Goal: Task Accomplishment & Management: Use online tool/utility

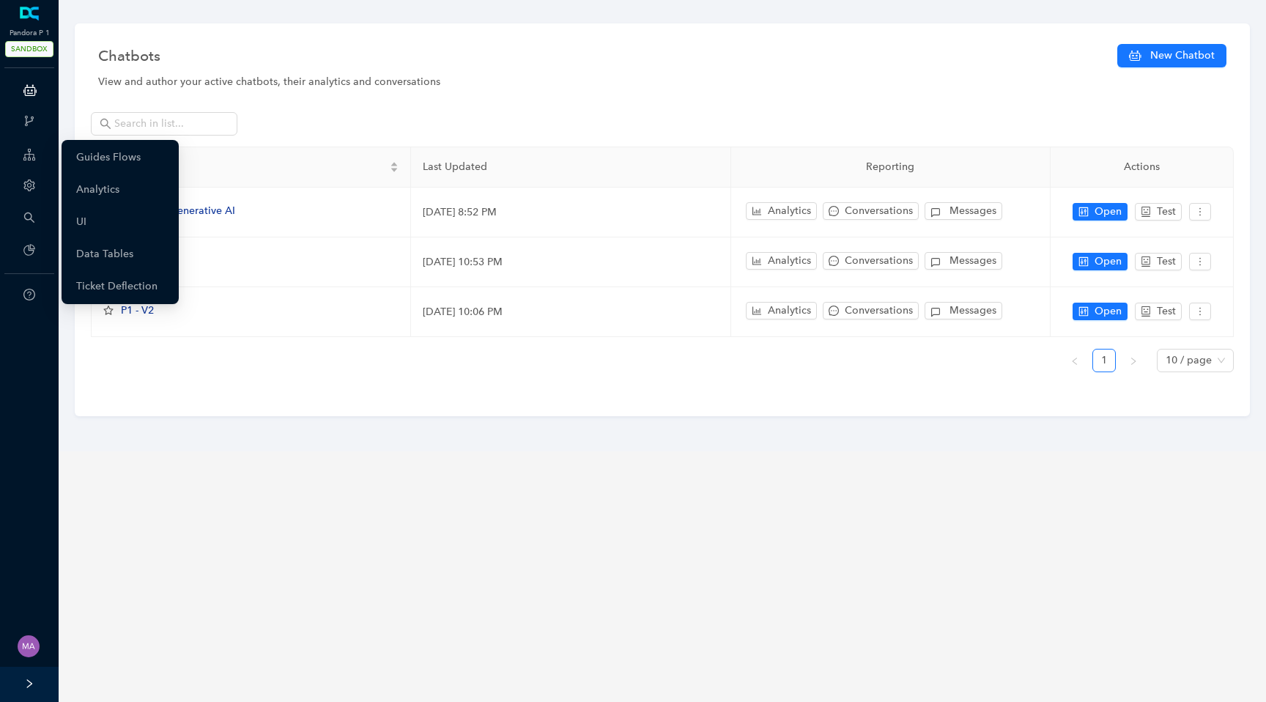
click at [25, 185] on icon "setting" at bounding box center [28, 186] width 11 height 12
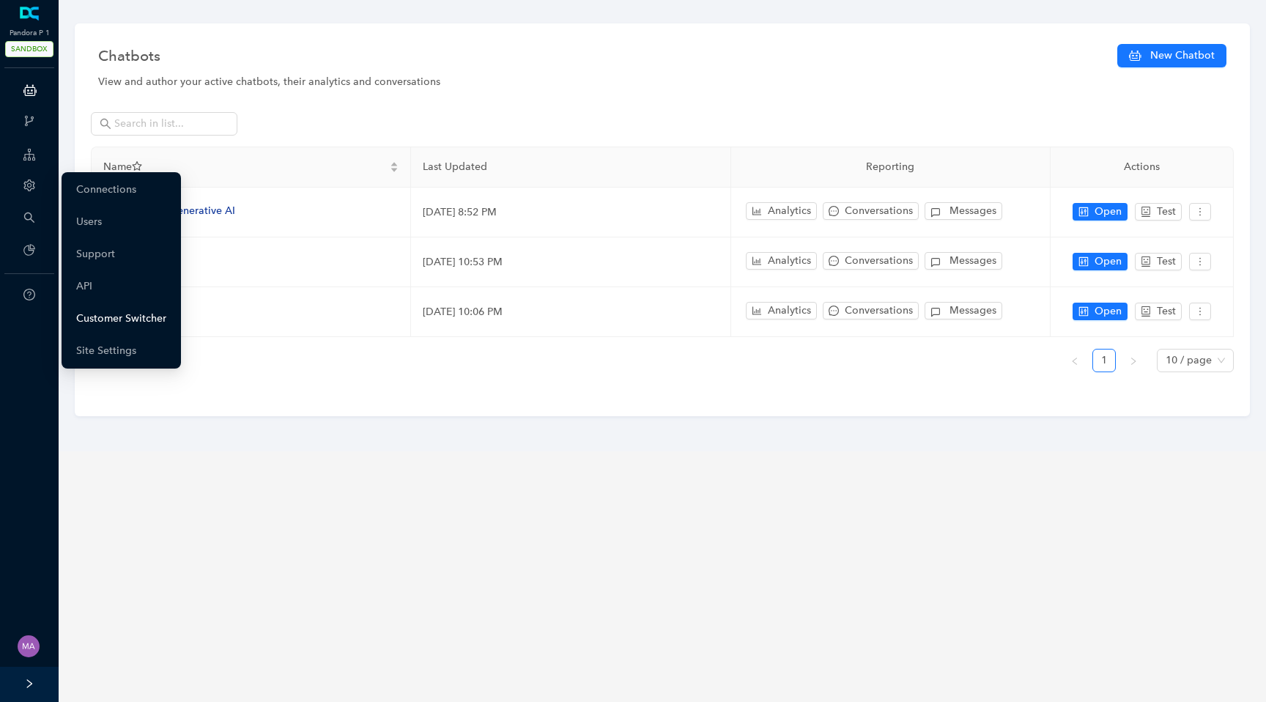
click at [92, 314] on link "Customer Switcher" at bounding box center [121, 318] width 90 height 29
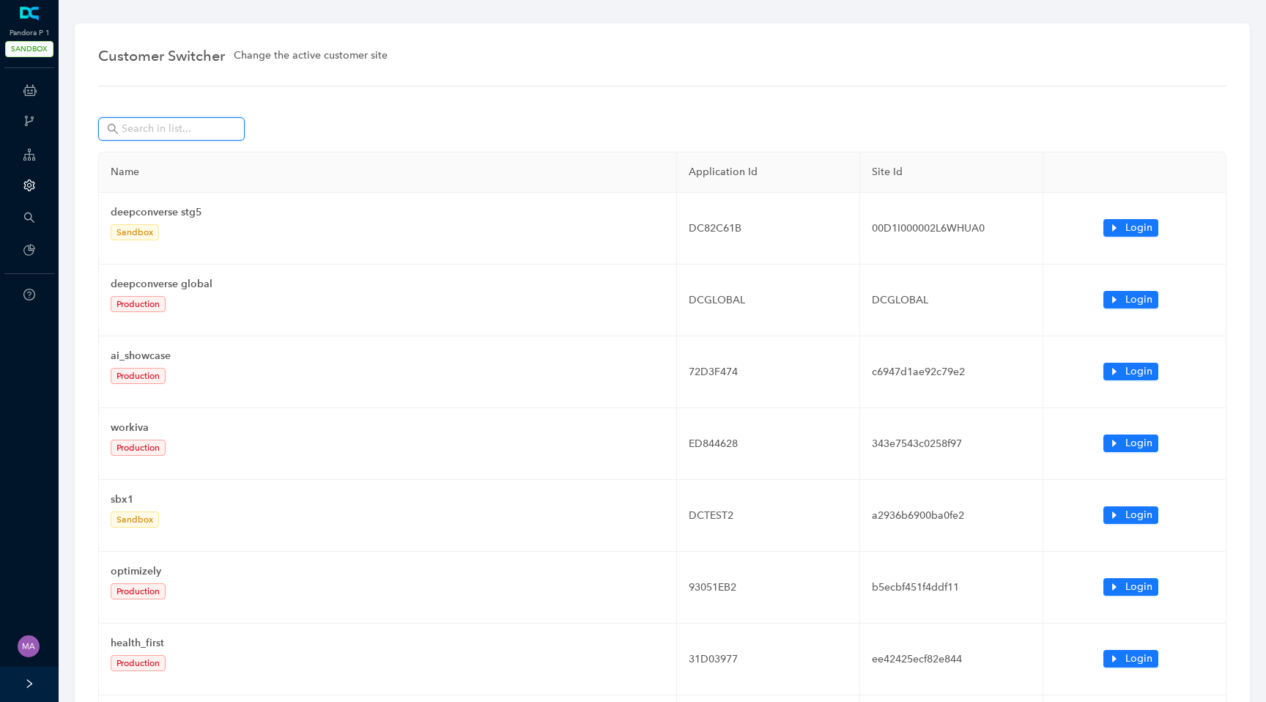
click at [178, 130] on input "text" at bounding box center [173, 129] width 103 height 16
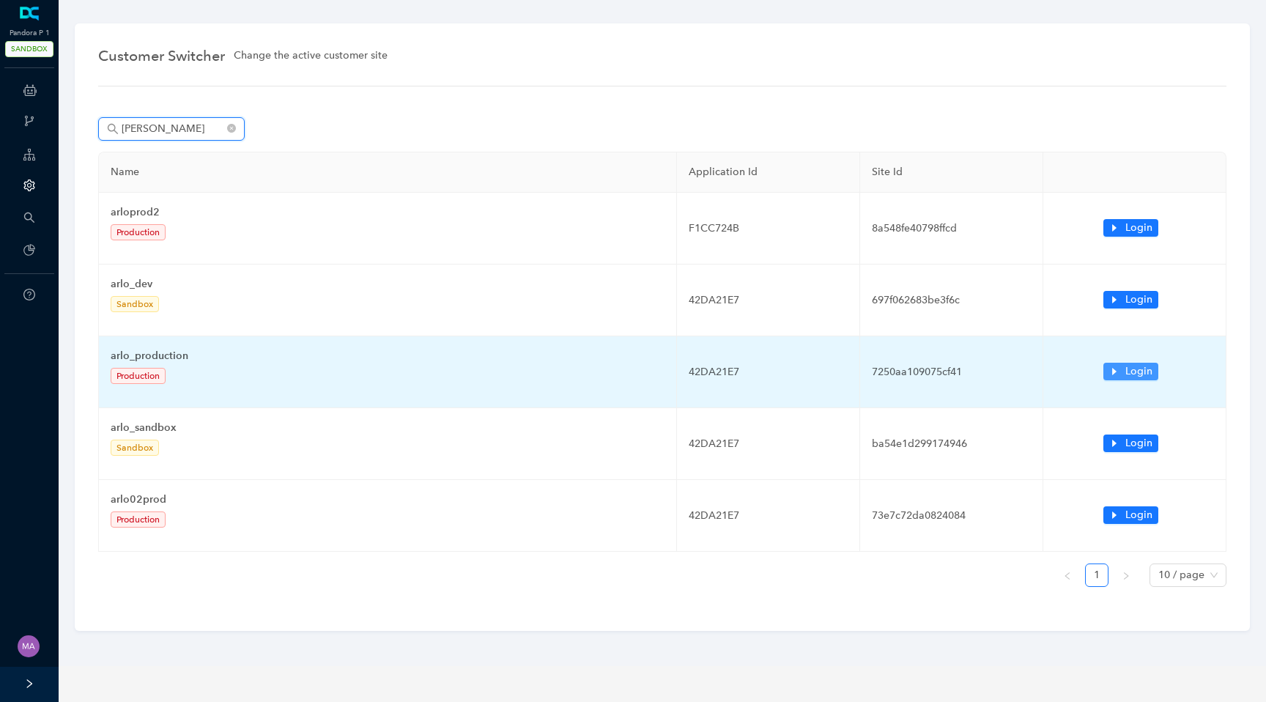
type input "arlo"
click at [1121, 372] on button "Login" at bounding box center [1131, 372] width 55 height 18
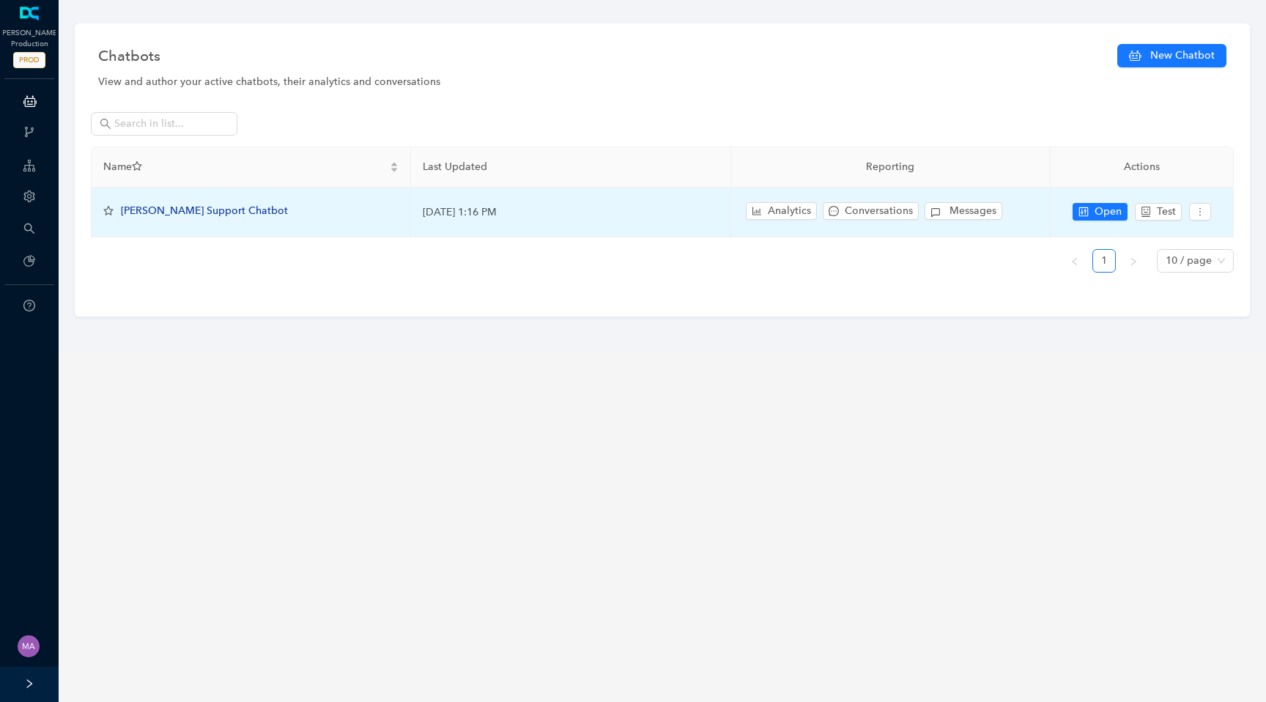
click at [209, 212] on span "[PERSON_NAME] Support Chatbot" at bounding box center [204, 210] width 167 height 12
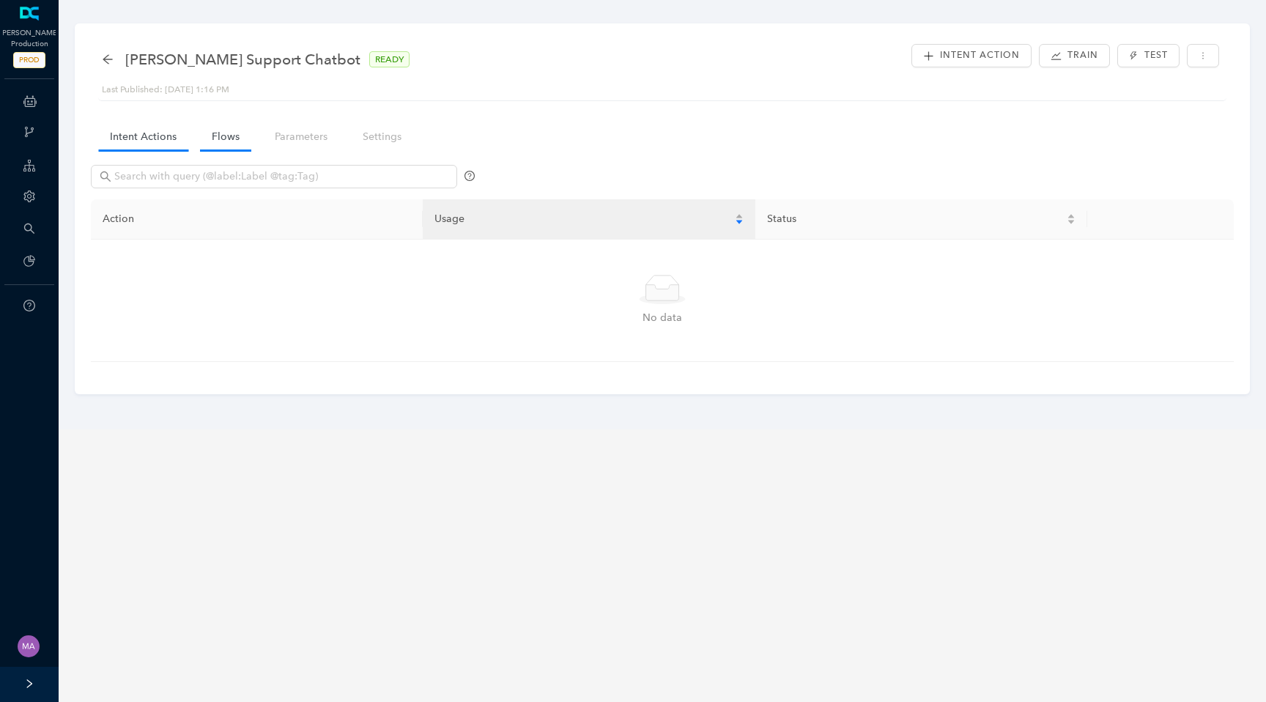
click at [232, 130] on link "Flows" at bounding box center [225, 136] width 51 height 27
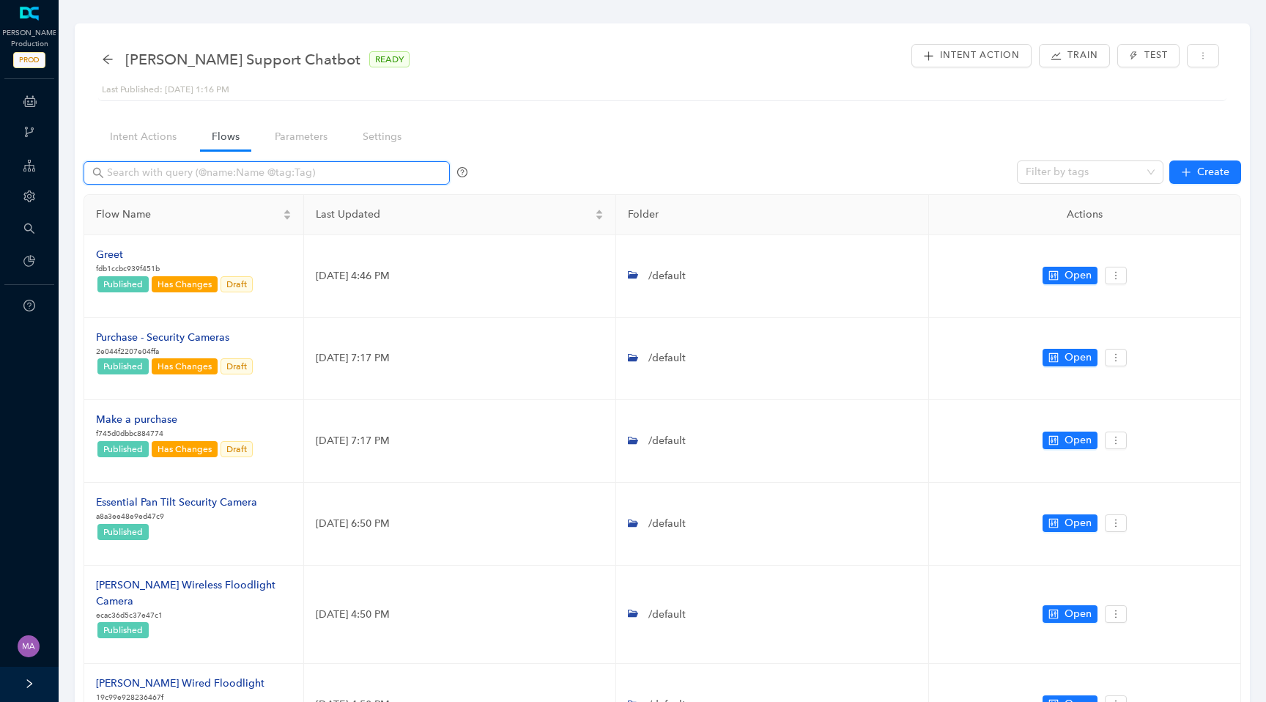
click at [241, 176] on input "text" at bounding box center [268, 173] width 322 height 16
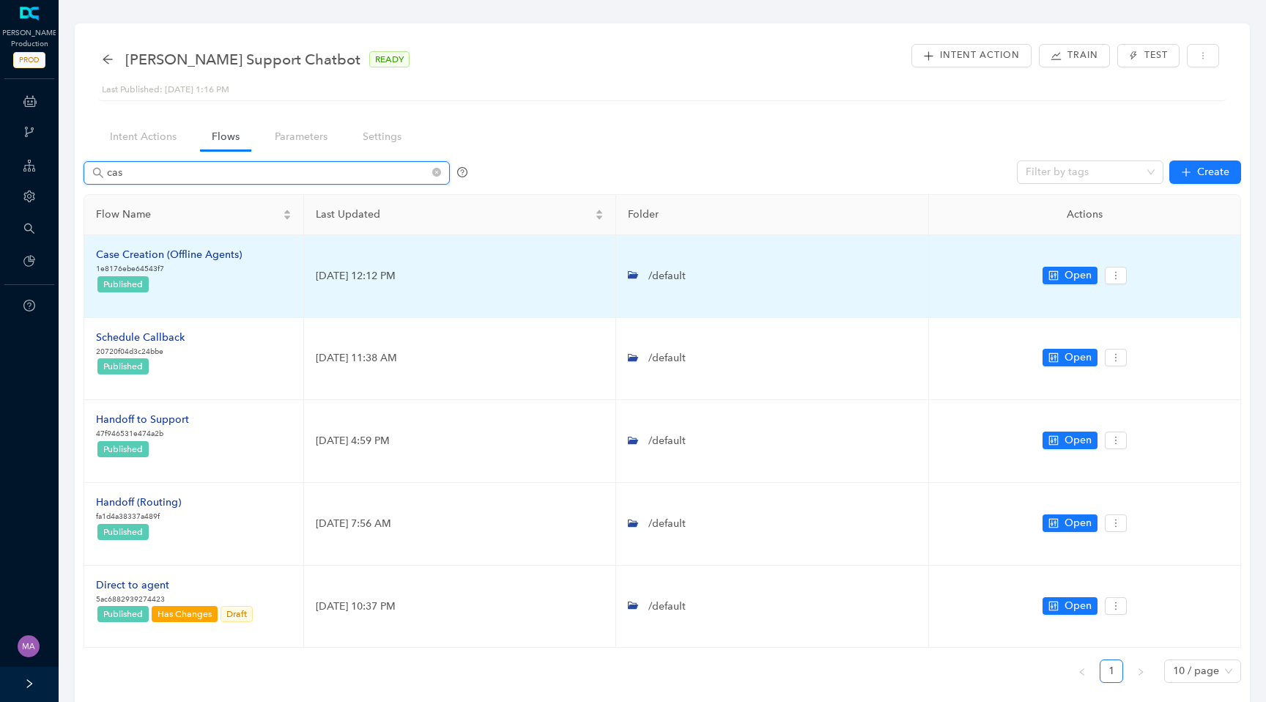
type input "cas"
click at [201, 257] on div "Case Creation (Offline Agents)" at bounding box center [169, 255] width 146 height 16
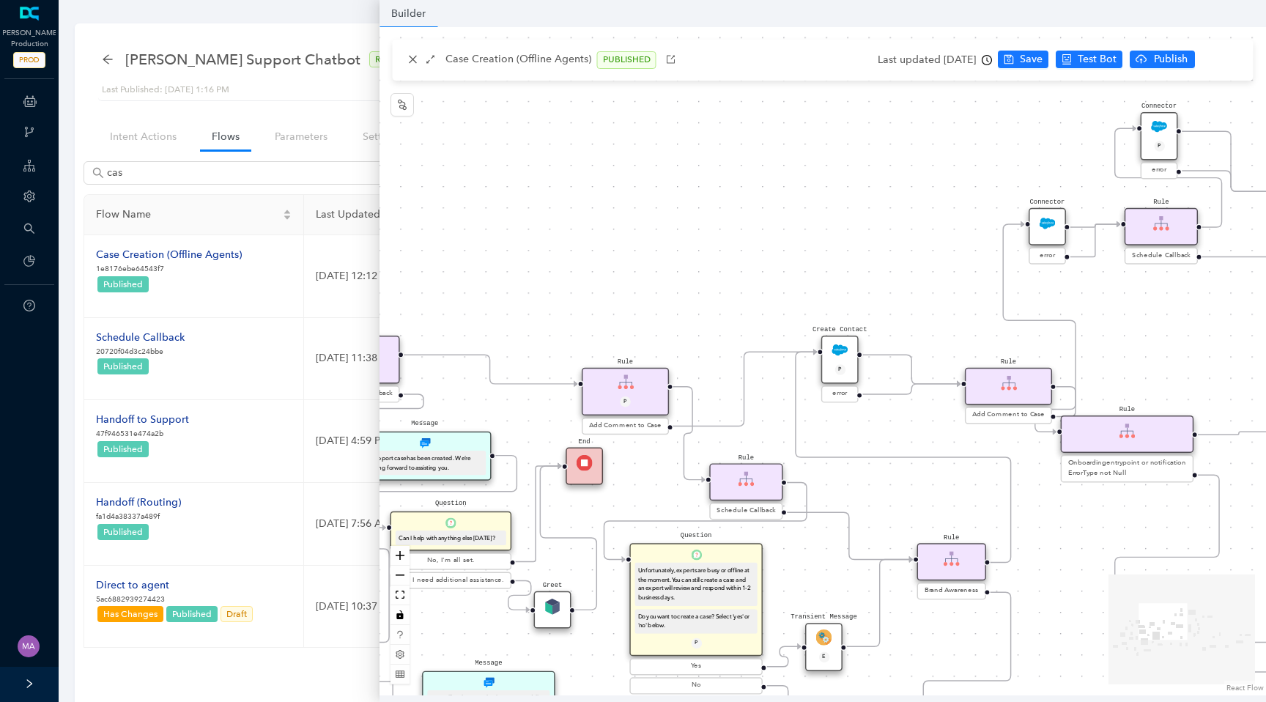
click at [878, 178] on div "Greet End Question Can I help with anything else [DATE]? No, I'm all set. Yes, …" at bounding box center [823, 361] width 887 height 668
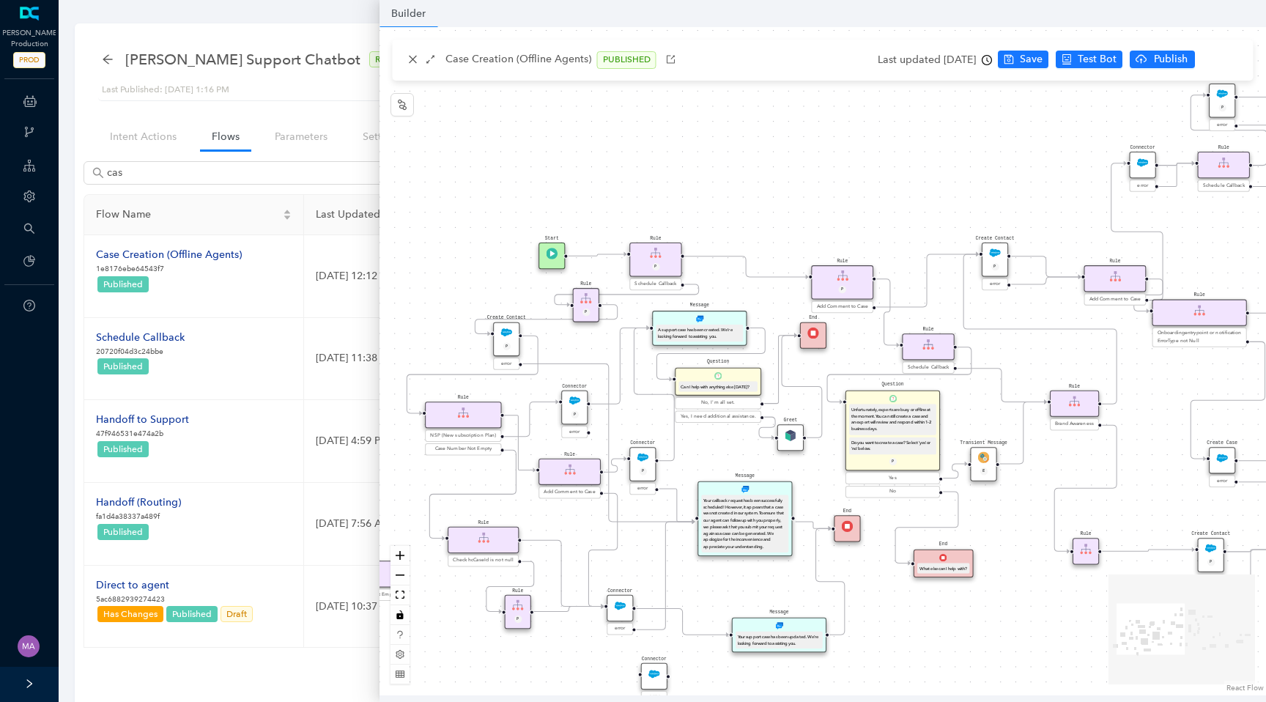
drag, startPoint x: 878, startPoint y: 178, endPoint x: 1020, endPoint y: 130, distance: 150.0
click at [1022, 130] on div "Greet End Question Can I help with anything else [DATE]? No, I'm all set. Yes, …" at bounding box center [823, 361] width 887 height 668
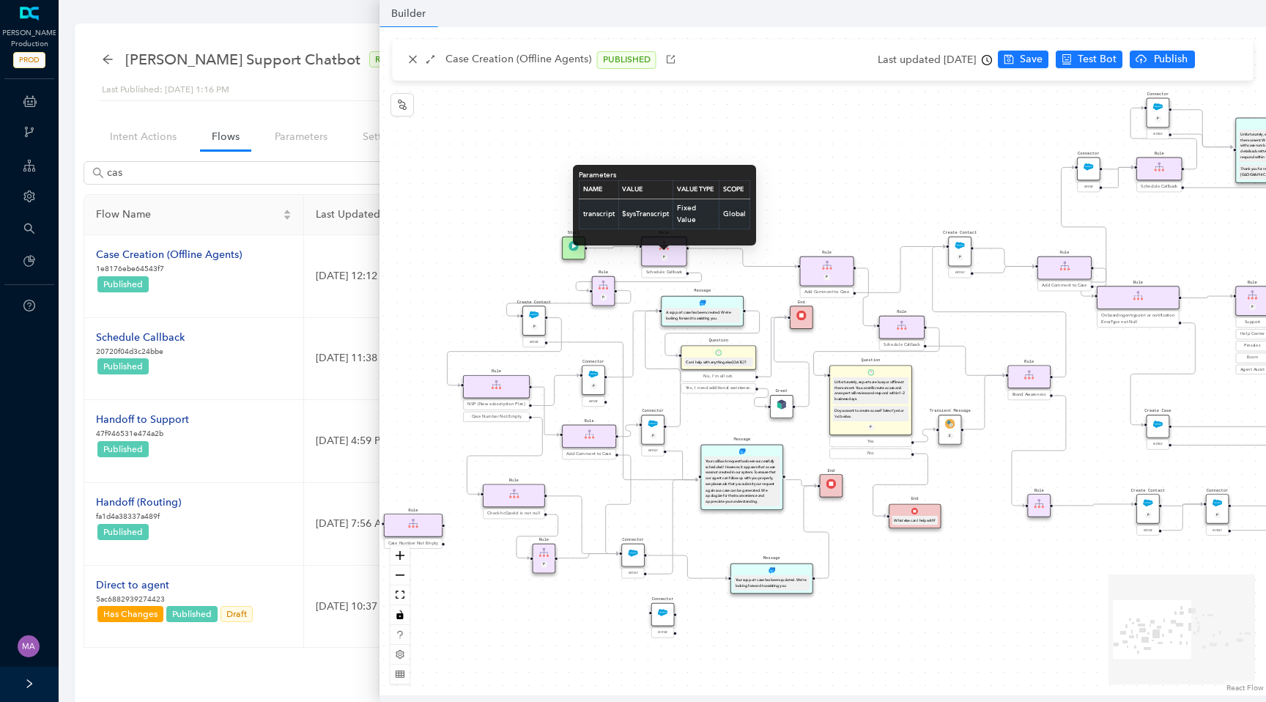
click at [658, 223] on td "$sysTranscript" at bounding box center [646, 214] width 55 height 30
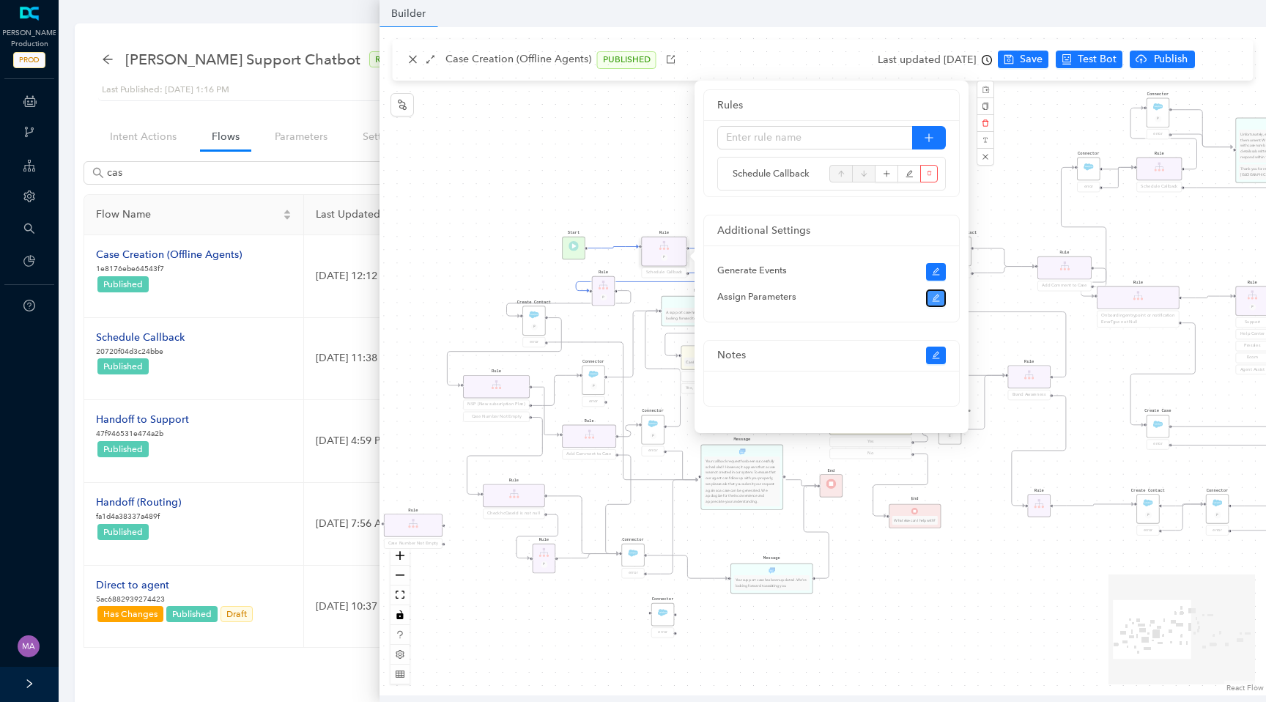
click at [941, 305] on button "button" at bounding box center [936, 299] width 21 height 18
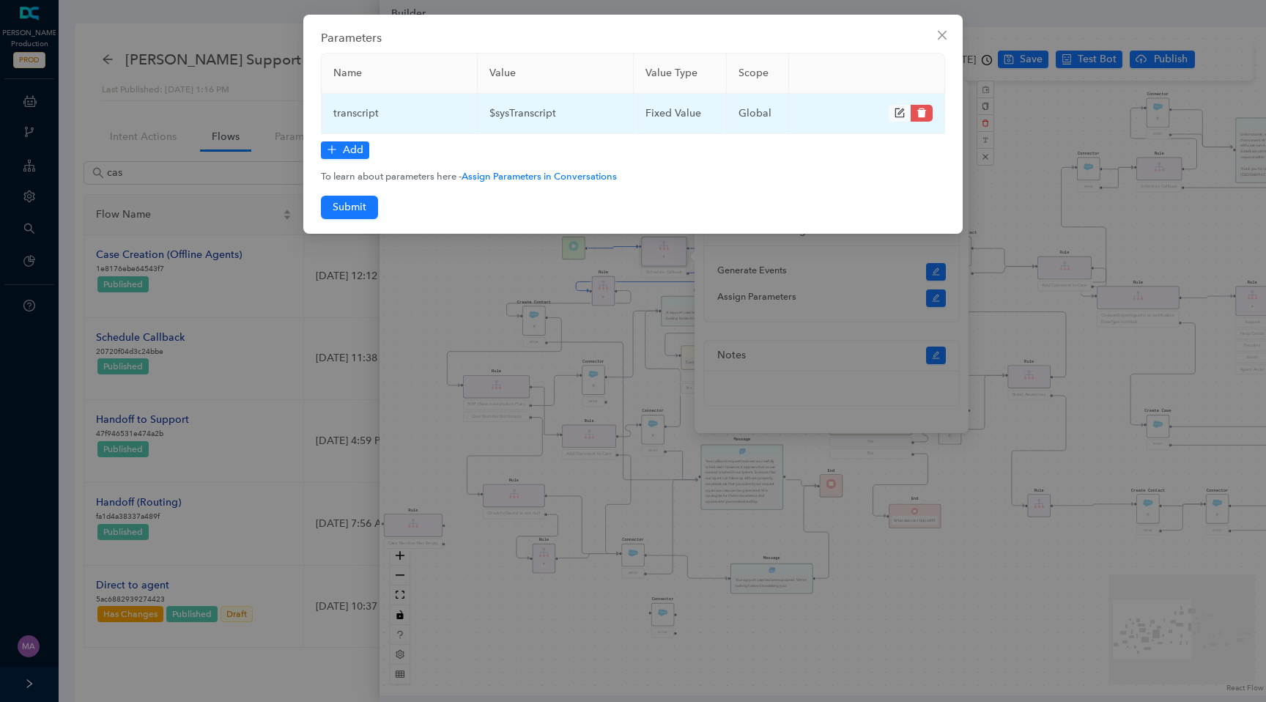
click at [521, 114] on td "$sysTranscript" at bounding box center [556, 114] width 156 height 40
copy td "$sysTranscript"
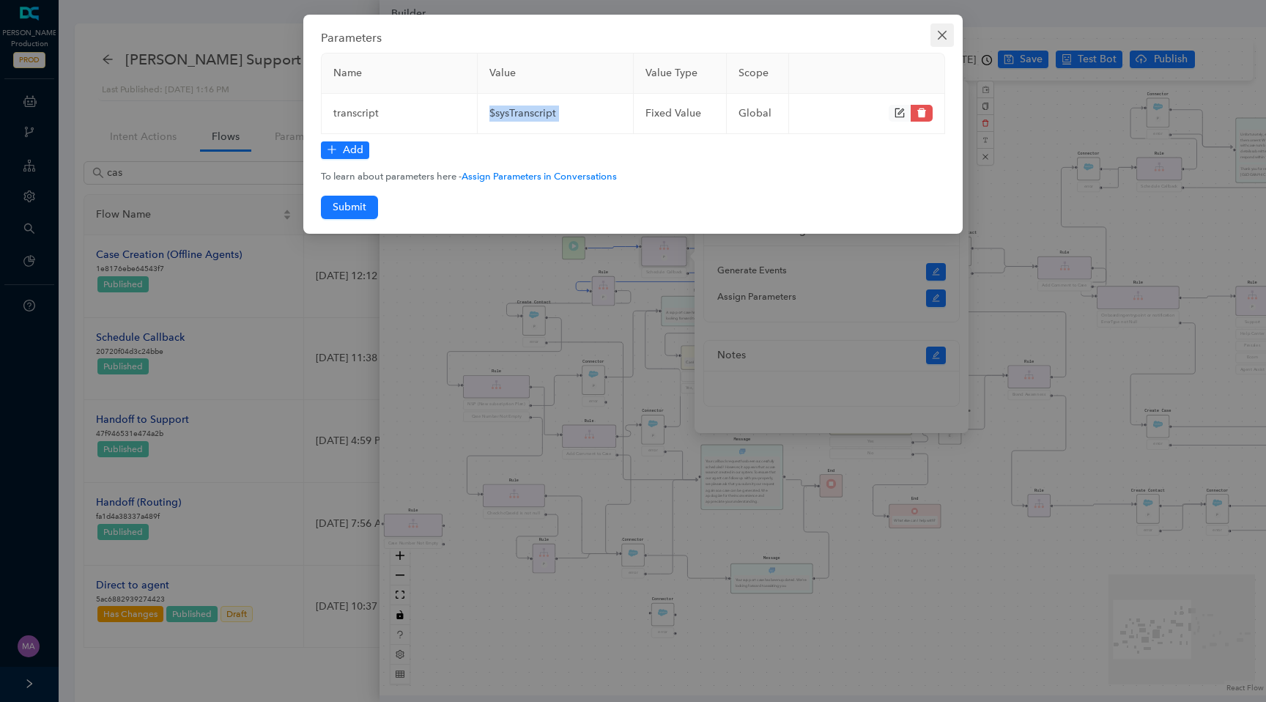
click at [944, 32] on icon "close" at bounding box center [943, 35] width 12 height 12
